Goal: Task Accomplishment & Management: Use online tool/utility

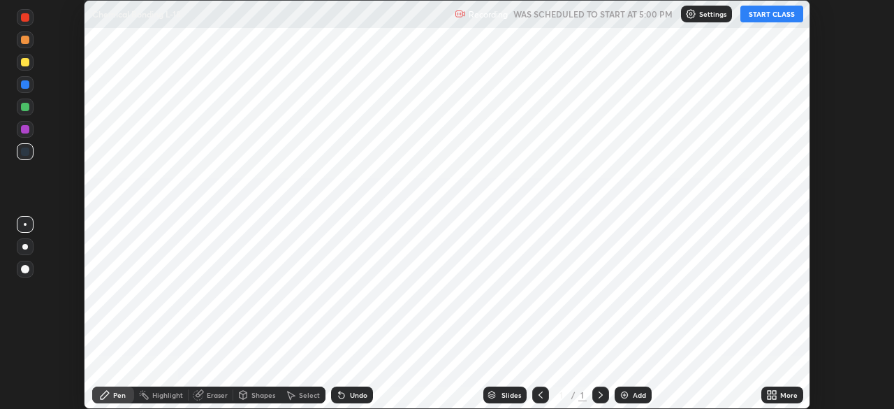
scroll to position [409, 893]
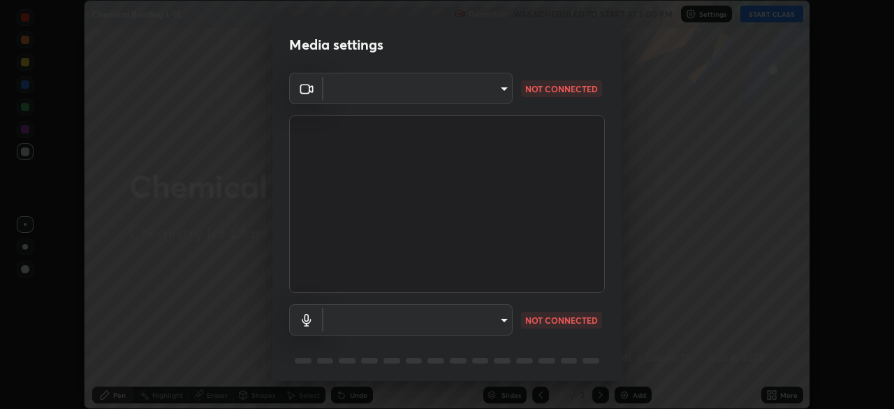
type input "cb8c6b6b4a50c5c6d626de20ccb3fd73f31987ea2ecc1878d3d31a5f1bf4ae53"
click at [351, 315] on body "Erase all Chemical Bonding L-18 Recording WAS SCHEDULED TO START AT 5:00 PM Set…" at bounding box center [447, 204] width 894 height 409
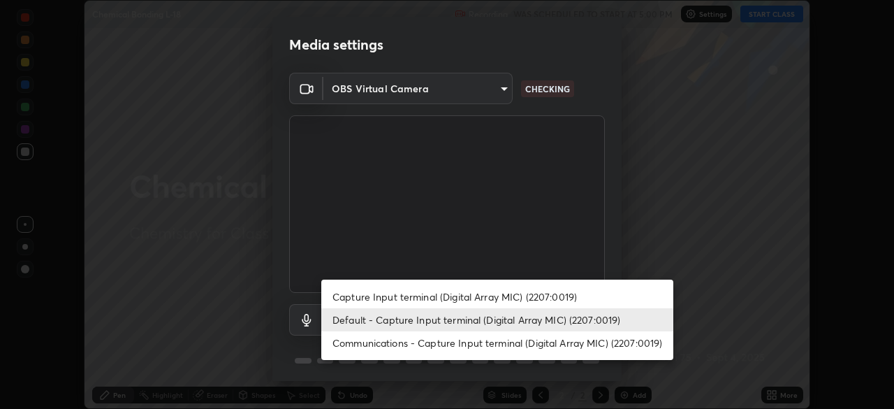
click at [356, 340] on li "Communications - Capture Input terminal (Digital Array MIC) (2207:0019)" at bounding box center [497, 342] width 352 height 23
type input "communications"
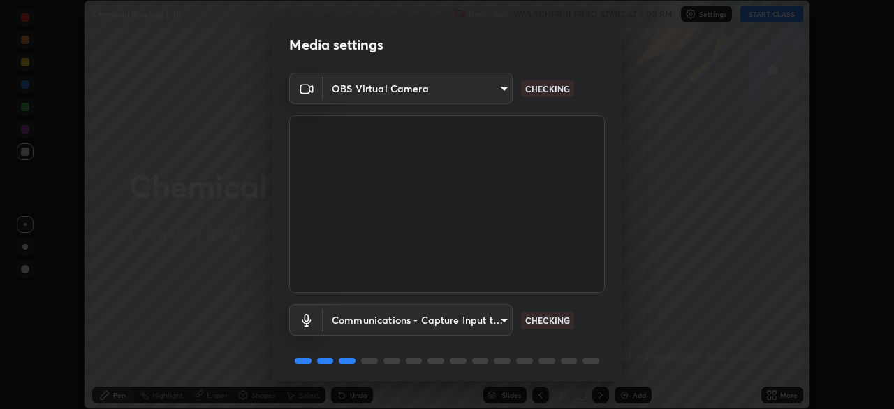
scroll to position [50, 0]
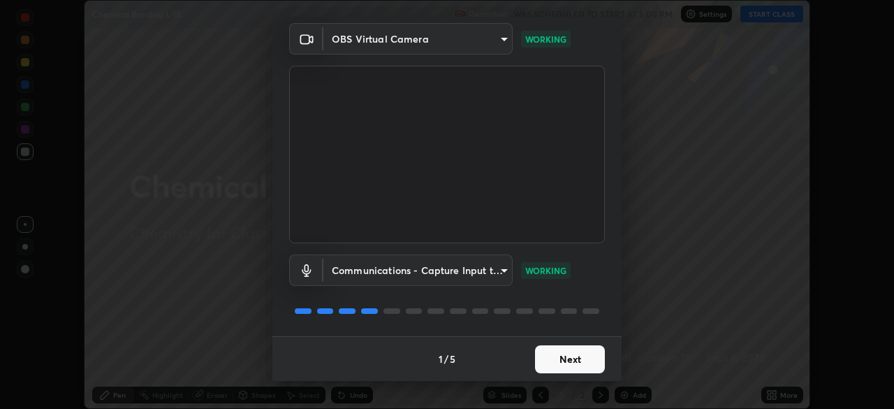
click at [571, 354] on button "Next" at bounding box center [570, 359] width 70 height 28
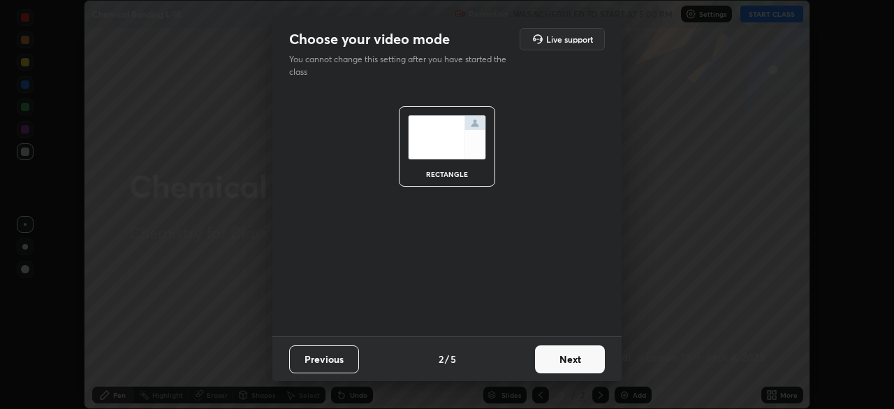
click at [579, 356] on button "Next" at bounding box center [570, 359] width 70 height 28
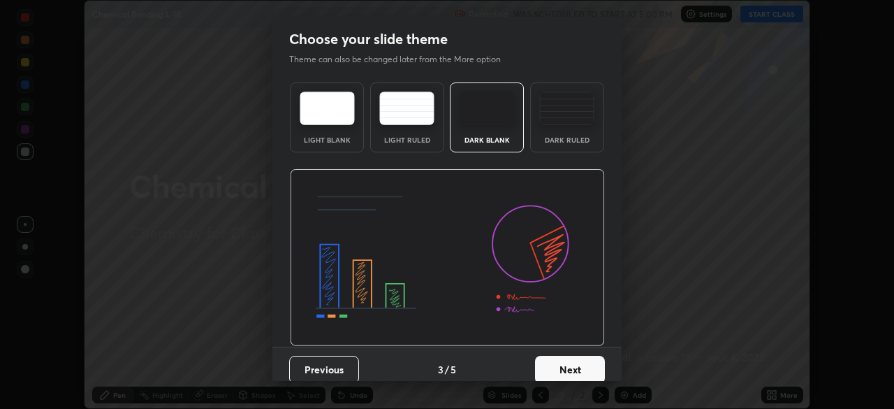
click at [581, 365] on button "Next" at bounding box center [570, 370] width 70 height 28
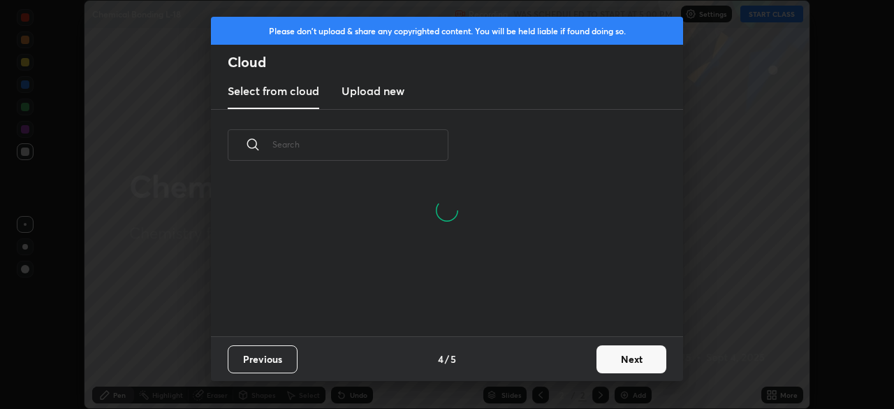
scroll to position [5, 8]
click at [616, 356] on button "Next" at bounding box center [631, 359] width 70 height 28
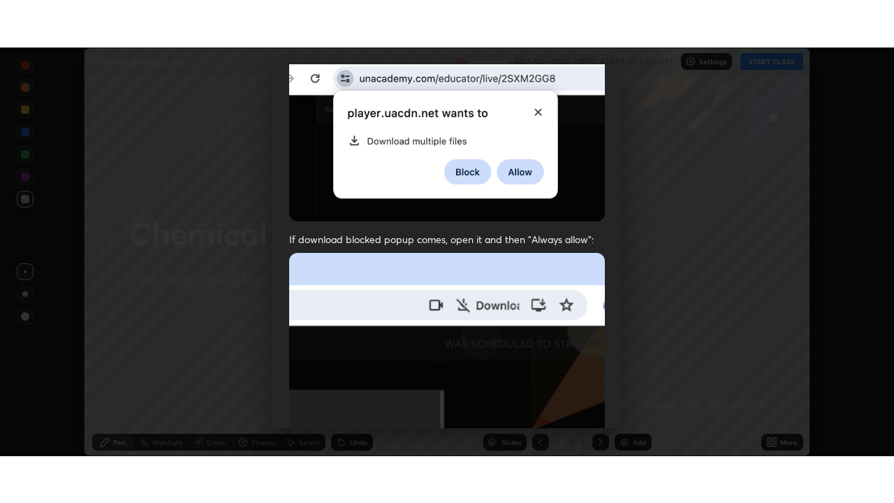
scroll to position [335, 0]
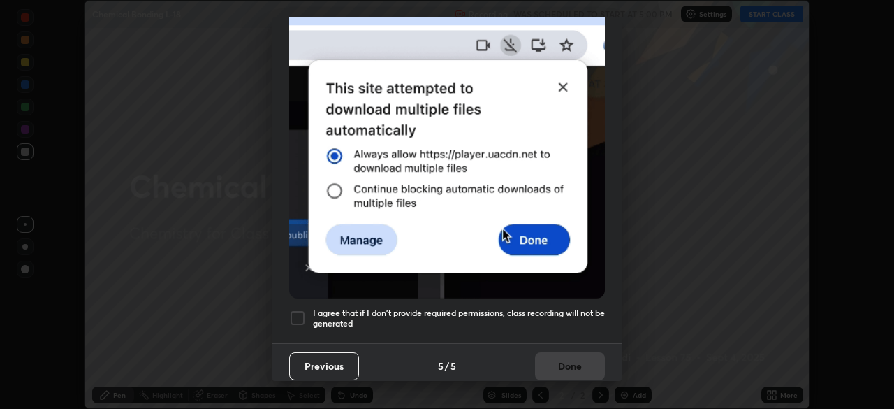
click at [298, 311] on div at bounding box center [297, 317] width 17 height 17
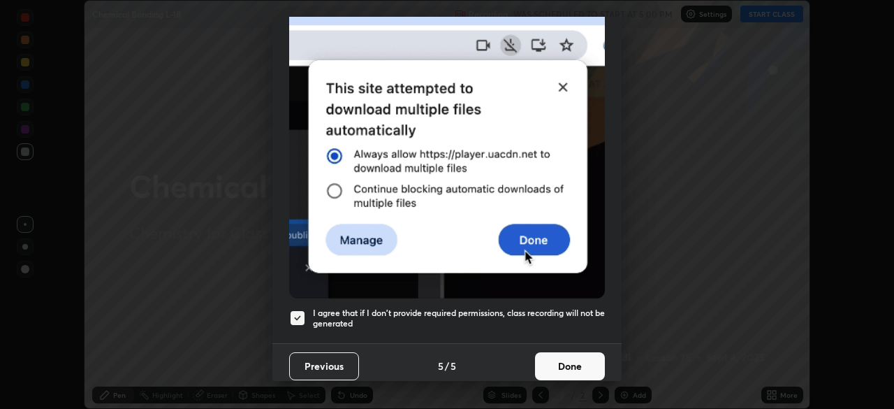
click at [572, 357] on button "Done" at bounding box center [570, 366] width 70 height 28
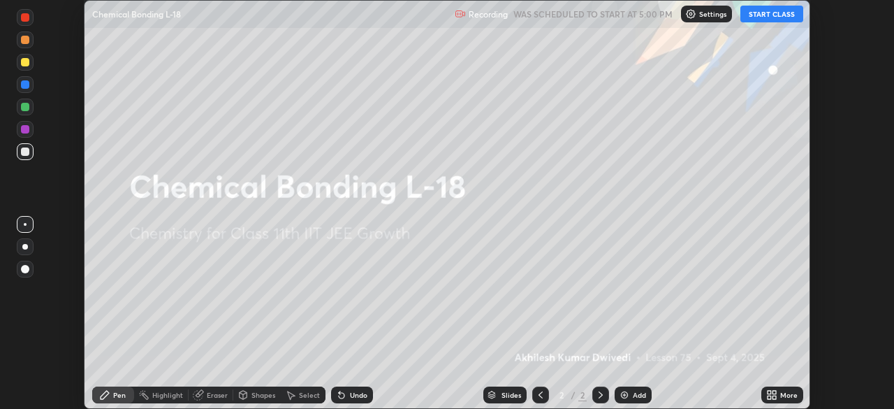
click at [770, 391] on icon at bounding box center [769, 391] width 3 height 3
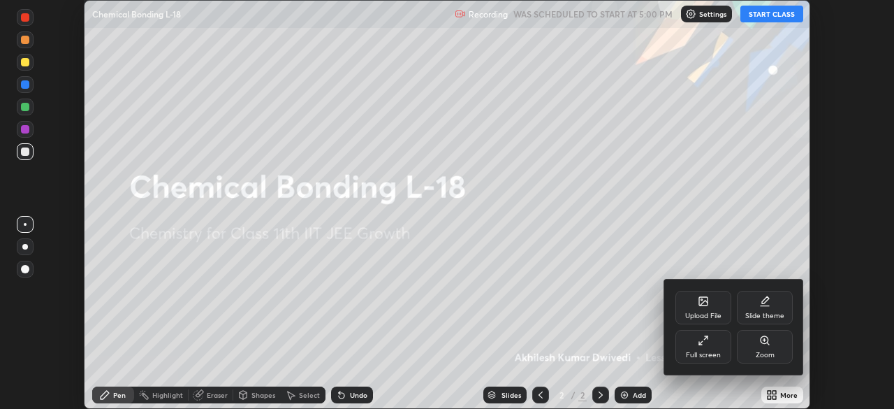
click at [703, 337] on icon at bounding box center [703, 340] width 11 height 11
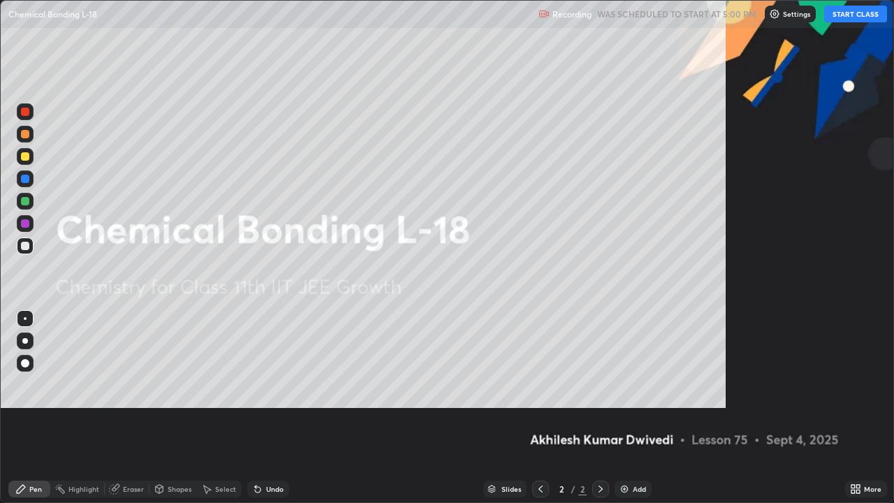
scroll to position [503, 894]
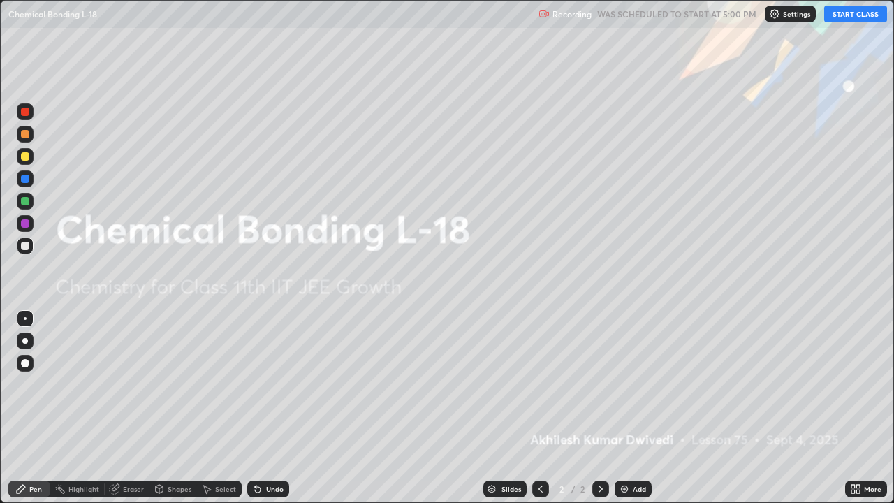
click at [624, 408] on img at bounding box center [624, 488] width 11 height 11
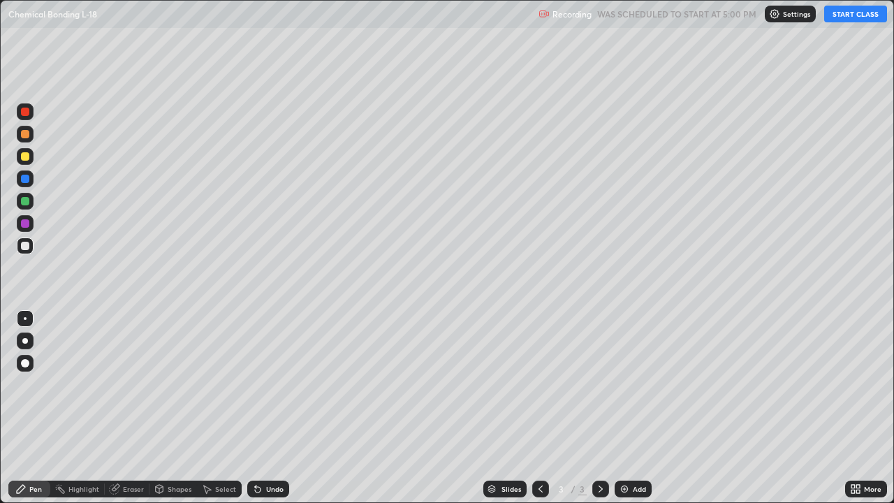
click at [854, 15] on button "START CLASS" at bounding box center [855, 14] width 63 height 17
click at [624, 408] on img at bounding box center [624, 488] width 11 height 11
click at [621, 408] on img at bounding box center [624, 488] width 11 height 11
click at [624, 408] on img at bounding box center [624, 488] width 11 height 11
click at [128, 408] on div "Eraser" at bounding box center [133, 488] width 21 height 7
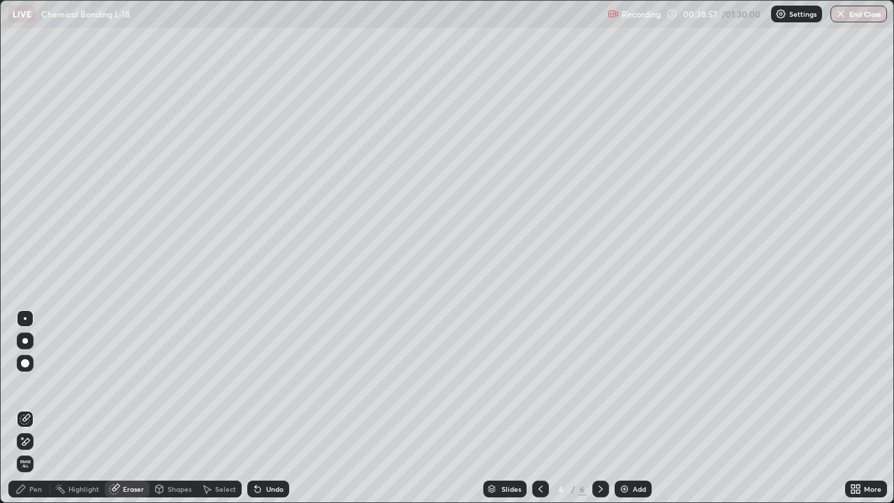
click at [36, 408] on div "Pen" at bounding box center [35, 488] width 13 height 7
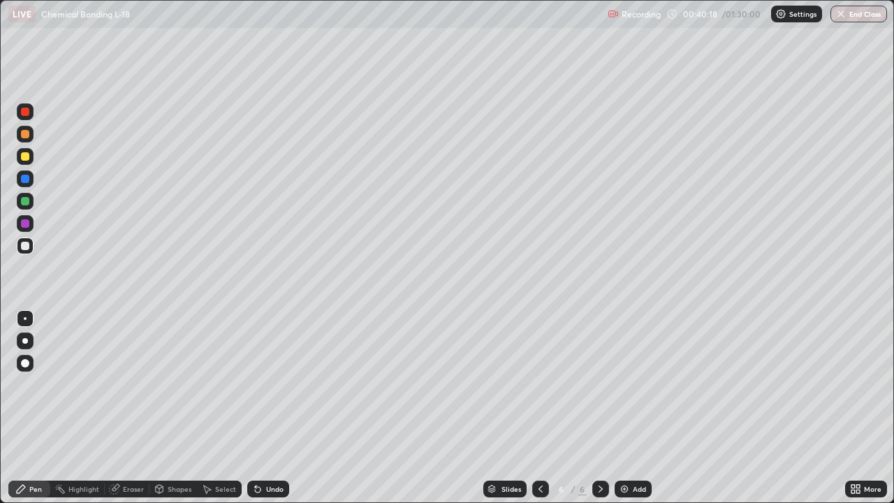
click at [27, 157] on div at bounding box center [25, 156] width 8 height 8
click at [28, 247] on div at bounding box center [25, 246] width 8 height 8
click at [27, 158] on div at bounding box center [25, 156] width 8 height 8
click at [28, 119] on div at bounding box center [25, 111] width 17 height 17
click at [26, 246] on div at bounding box center [25, 246] width 8 height 8
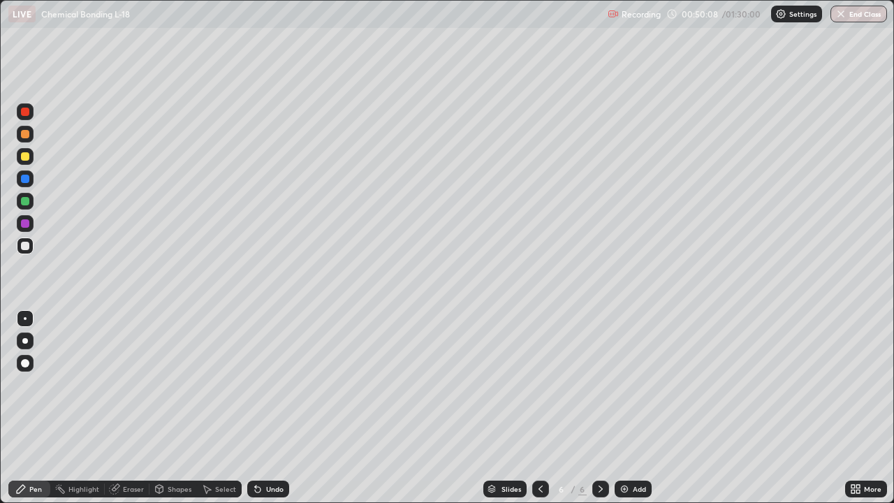
click at [548, 408] on div at bounding box center [540, 489] width 17 height 28
click at [131, 408] on div "Eraser" at bounding box center [133, 488] width 21 height 7
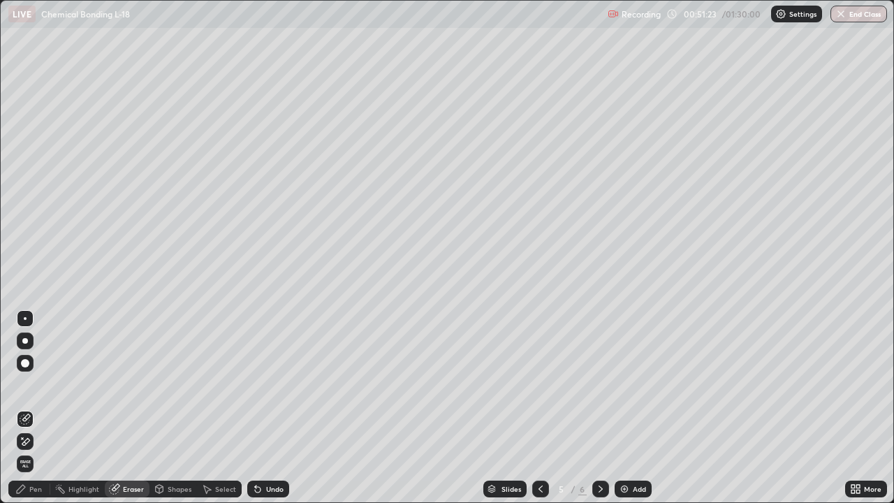
click at [539, 408] on icon at bounding box center [540, 488] width 11 height 11
click at [599, 408] on icon at bounding box center [601, 488] width 4 height 7
click at [597, 408] on icon at bounding box center [600, 488] width 11 height 11
click at [36, 408] on div "Pen" at bounding box center [29, 489] width 42 height 17
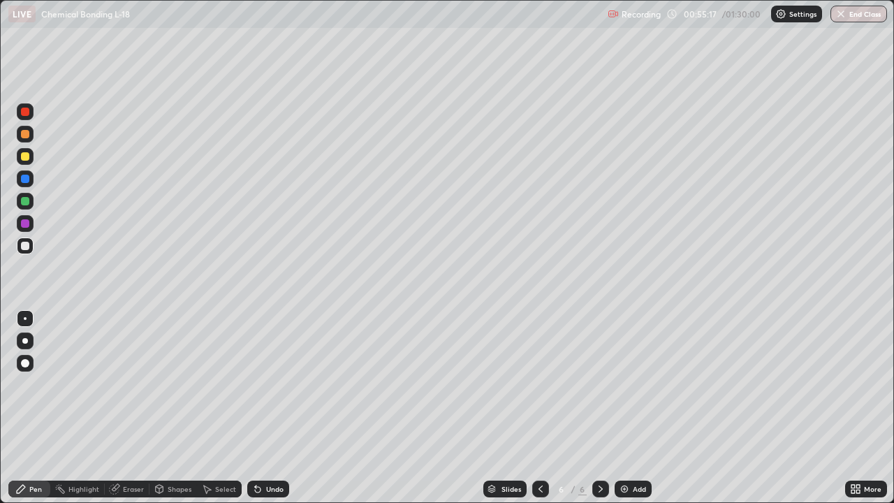
click at [625, 408] on img at bounding box center [624, 488] width 11 height 11
click at [29, 156] on div at bounding box center [25, 156] width 8 height 8
click at [30, 244] on div at bounding box center [25, 245] width 17 height 17
click at [27, 157] on div at bounding box center [25, 156] width 8 height 8
click at [624, 408] on img at bounding box center [624, 488] width 11 height 11
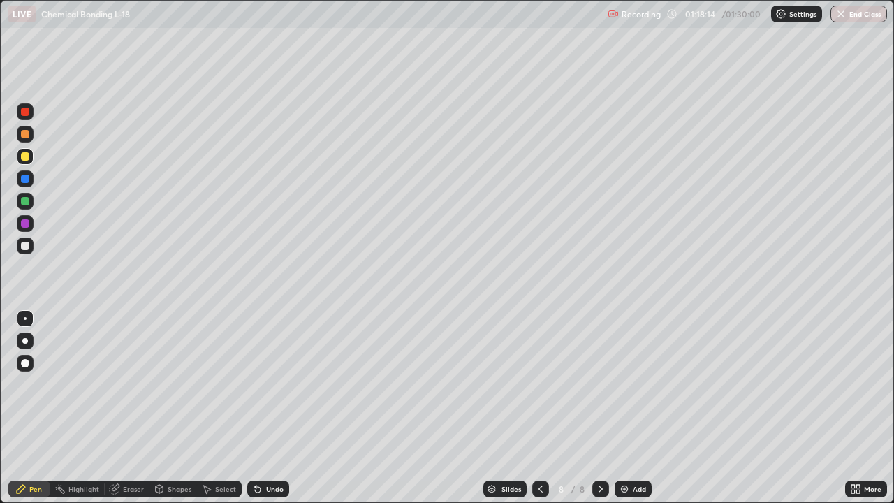
click at [627, 408] on img at bounding box center [624, 488] width 11 height 11
click at [539, 408] on icon at bounding box center [540, 488] width 11 height 11
click at [619, 408] on img at bounding box center [624, 488] width 11 height 11
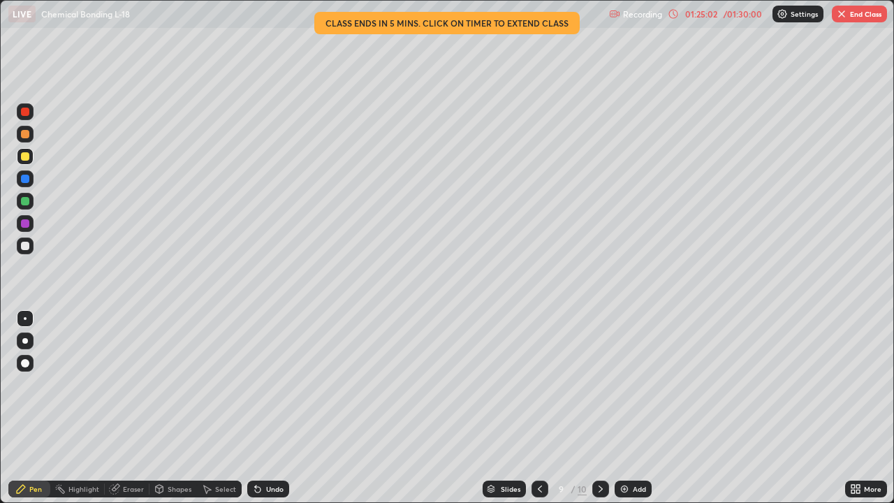
click at [863, 12] on button "End Class" at bounding box center [859, 14] width 55 height 17
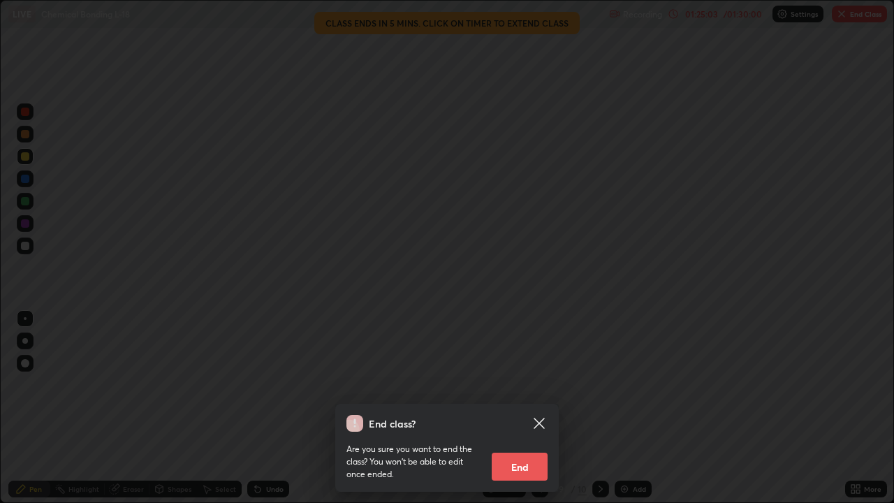
click at [518, 408] on button "End" at bounding box center [520, 467] width 56 height 28
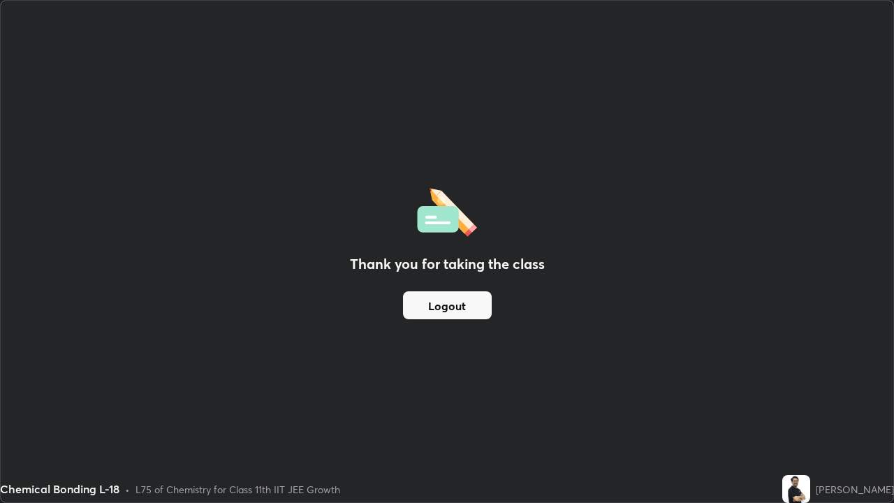
click at [461, 300] on button "Logout" at bounding box center [447, 305] width 89 height 28
